Goal: Use online tool/utility: Utilize a website feature to perform a specific function

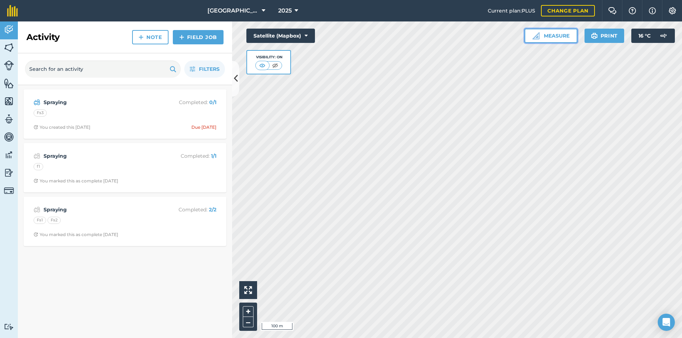
click at [562, 30] on button "Measure" at bounding box center [551, 36] width 53 height 14
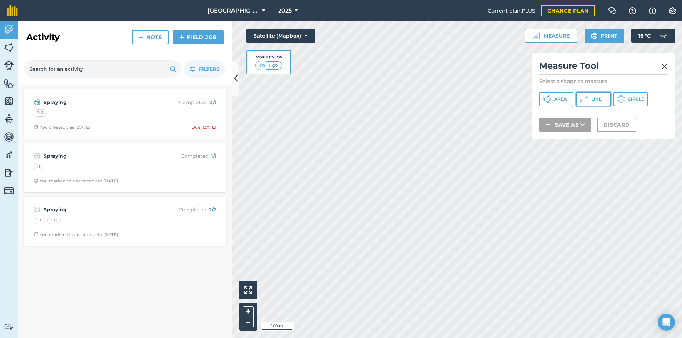
click at [588, 101] on icon at bounding box center [584, 99] width 9 height 9
click at [589, 101] on button "Line" at bounding box center [594, 99] width 34 height 14
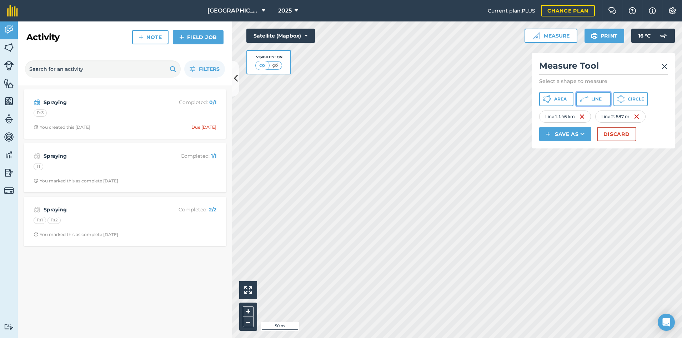
drag, startPoint x: 594, startPoint y: 97, endPoint x: 583, endPoint y: 127, distance: 32.1
click at [594, 97] on span "Line" at bounding box center [597, 99] width 10 height 6
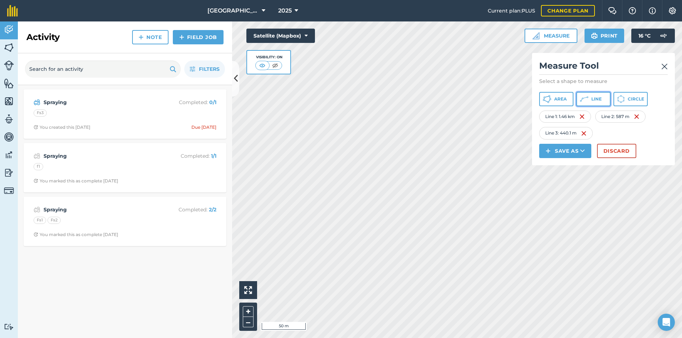
click at [598, 101] on span "Line" at bounding box center [597, 99] width 10 height 6
click at [620, 152] on button "Discard" at bounding box center [616, 151] width 39 height 14
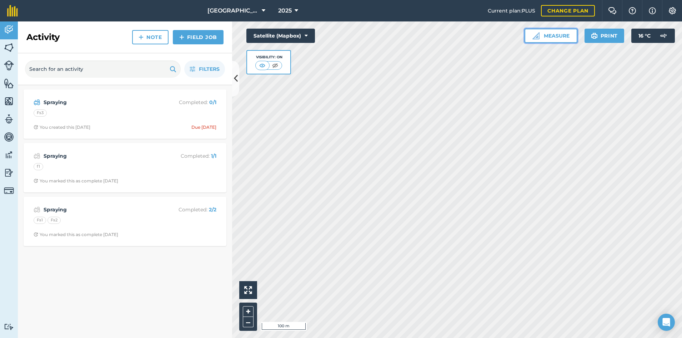
click at [542, 38] on button "Measure" at bounding box center [551, 36] width 53 height 14
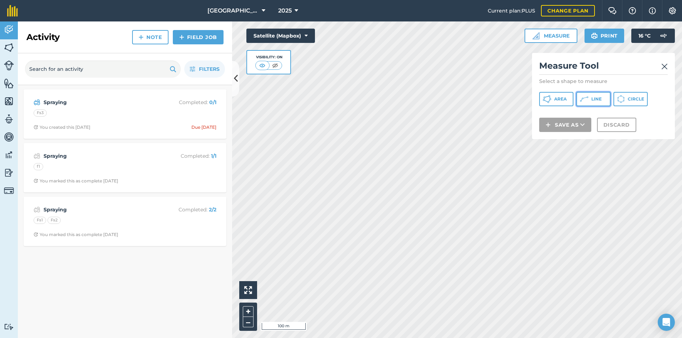
click at [585, 98] on icon at bounding box center [584, 99] width 9 height 9
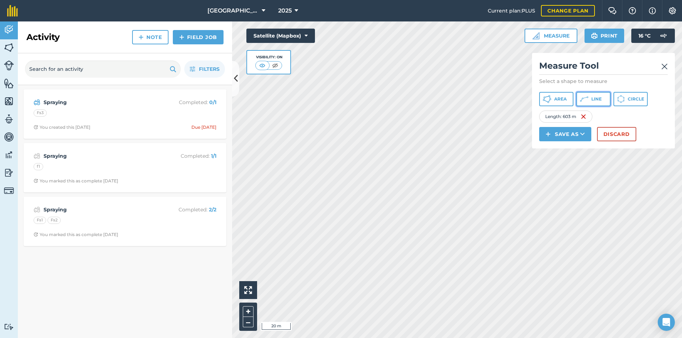
click at [604, 102] on button "Line" at bounding box center [594, 99] width 34 height 14
click at [597, 98] on span "Line" at bounding box center [597, 99] width 10 height 6
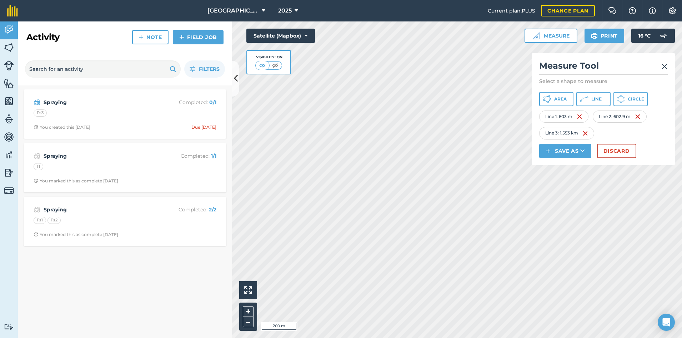
click at [666, 64] on img at bounding box center [665, 66] width 6 height 9
